Goal: Find specific page/section: Find specific page/section

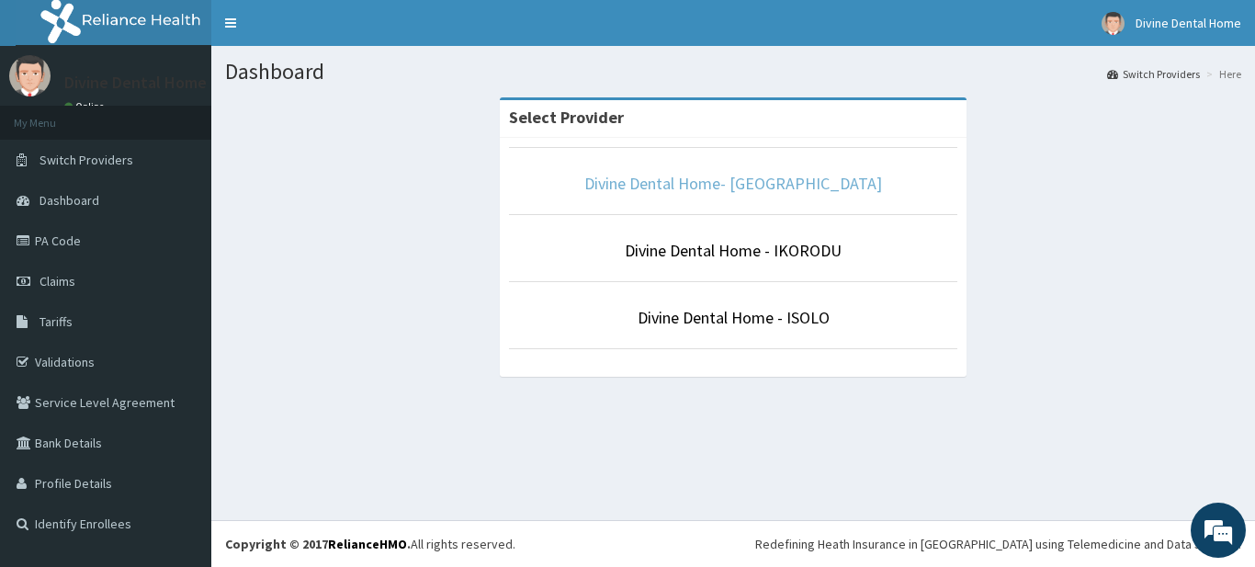
click at [661, 186] on link "Divine Dental Home- [GEOGRAPHIC_DATA]" at bounding box center [733, 183] width 298 height 21
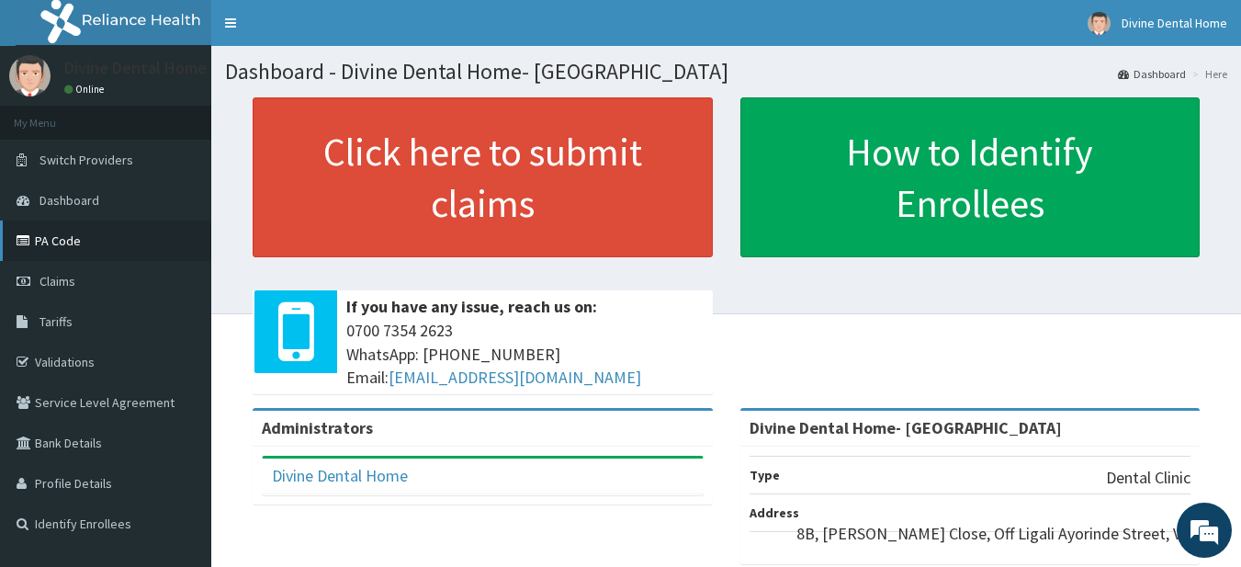
click at [79, 242] on link "PA Code" at bounding box center [105, 241] width 211 height 40
